Goal: Browse casually

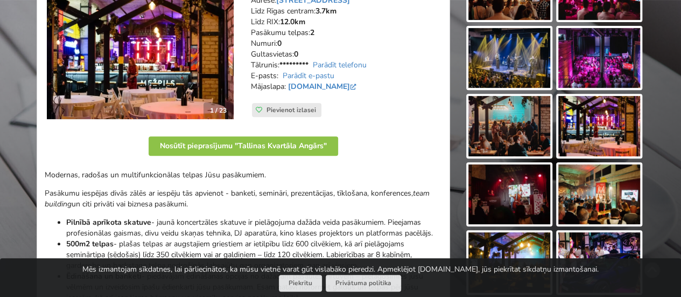
scroll to position [108, 0]
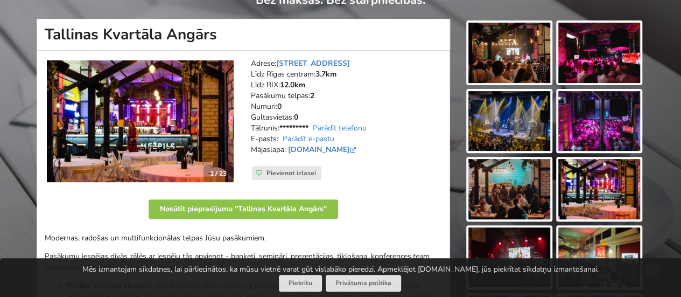
click at [156, 133] on img at bounding box center [140, 121] width 187 height 122
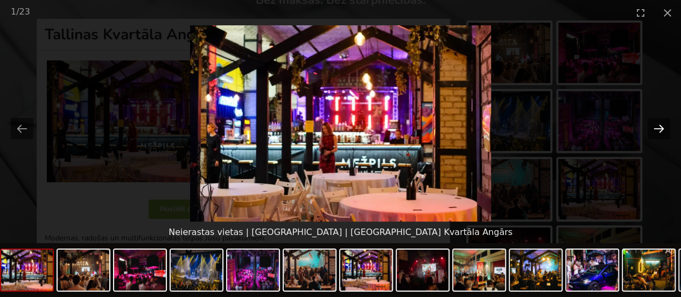
click at [663, 129] on button "Next slide" at bounding box center [658, 128] width 23 height 21
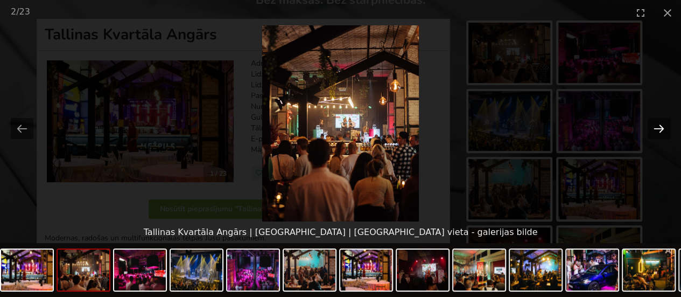
click at [663, 129] on button "Next slide" at bounding box center [658, 128] width 23 height 21
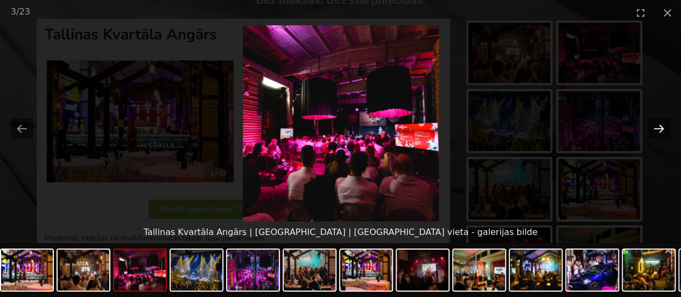
click at [663, 129] on button "Next slide" at bounding box center [658, 128] width 23 height 21
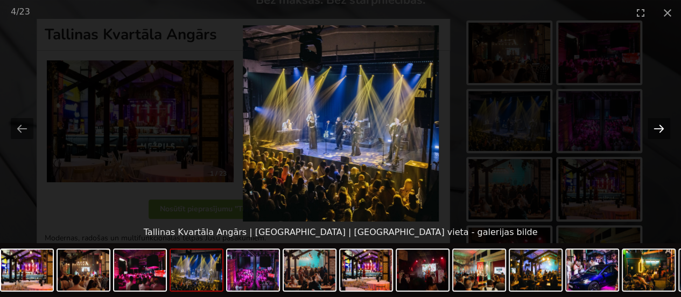
click at [663, 129] on button "Next slide" at bounding box center [658, 128] width 23 height 21
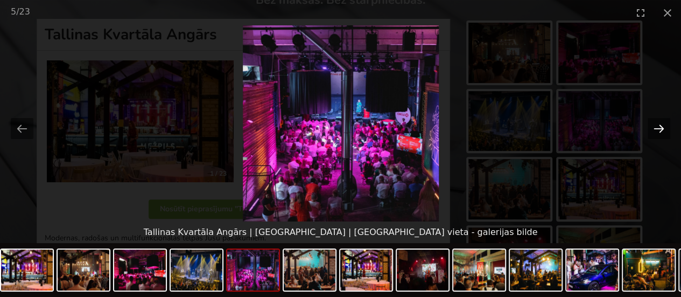
click at [663, 129] on button "Next slide" at bounding box center [658, 128] width 23 height 21
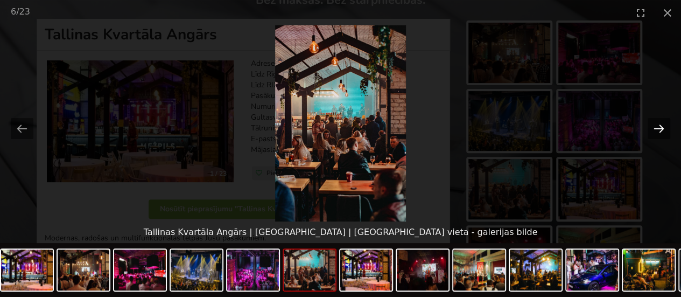
click at [663, 129] on button "Next slide" at bounding box center [658, 128] width 23 height 21
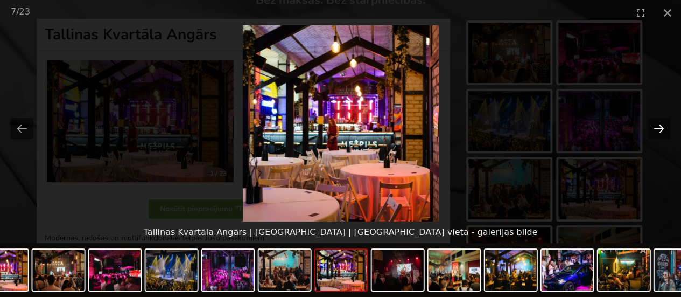
click at [663, 129] on button "Next slide" at bounding box center [658, 128] width 23 height 21
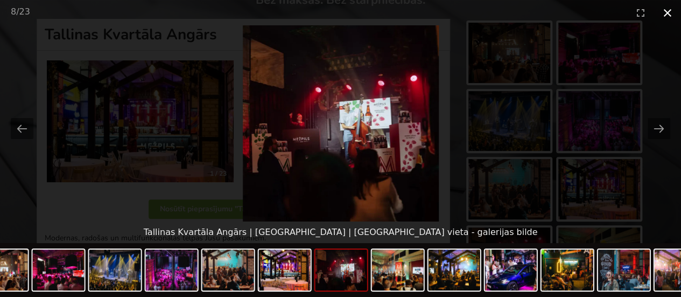
click at [674, 13] on button "Close gallery" at bounding box center [667, 12] width 27 height 25
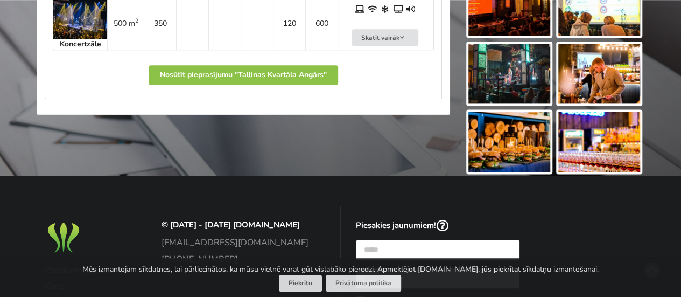
scroll to position [484, 0]
